Goal: Transaction & Acquisition: Purchase product/service

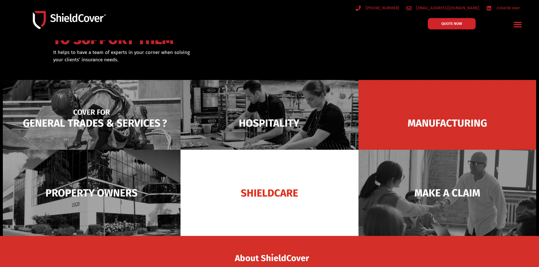
click at [128, 124] on img at bounding box center [92, 123] width 178 height 86
click at [115, 112] on img at bounding box center [92, 123] width 178 height 86
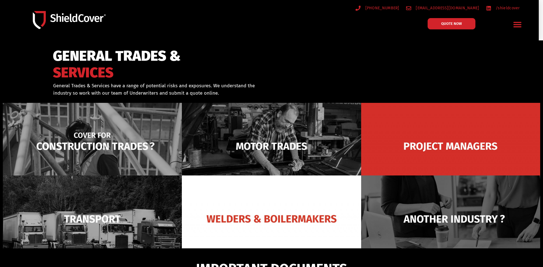
click at [72, 154] on img at bounding box center [92, 146] width 179 height 87
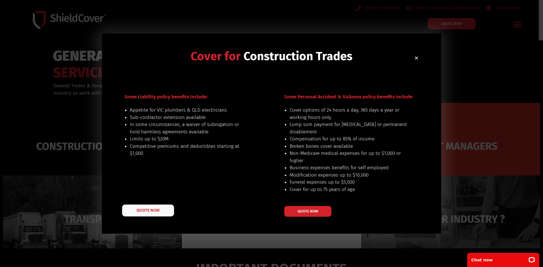
click at [152, 212] on span "QUOTE NOW" at bounding box center [148, 211] width 23 height 4
